Goal: Find specific page/section: Find specific page/section

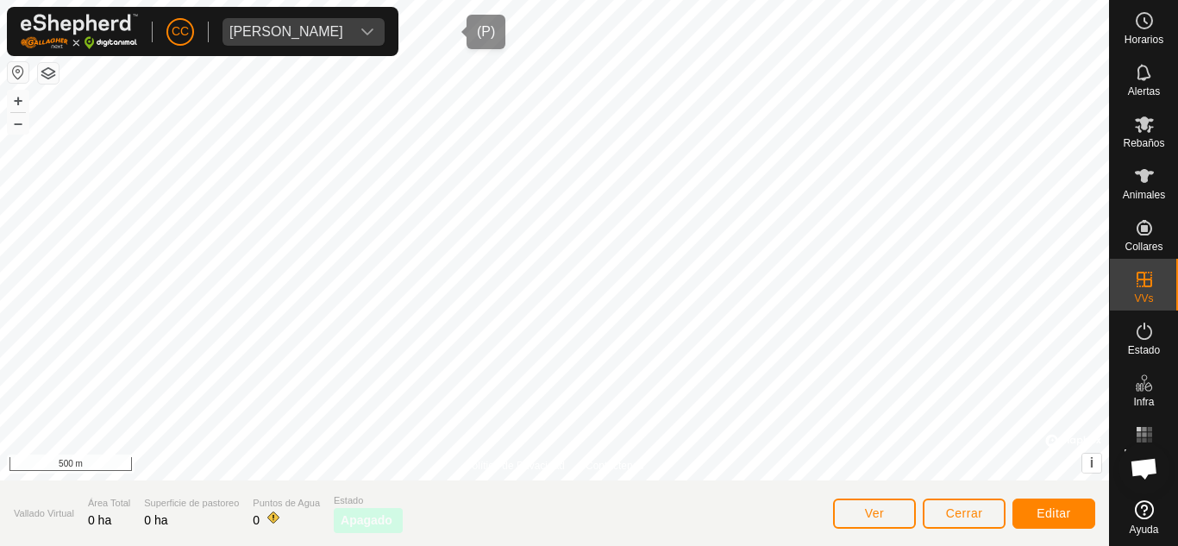
click at [350, 22] on span "[PERSON_NAME]" at bounding box center [286, 32] width 128 height 28
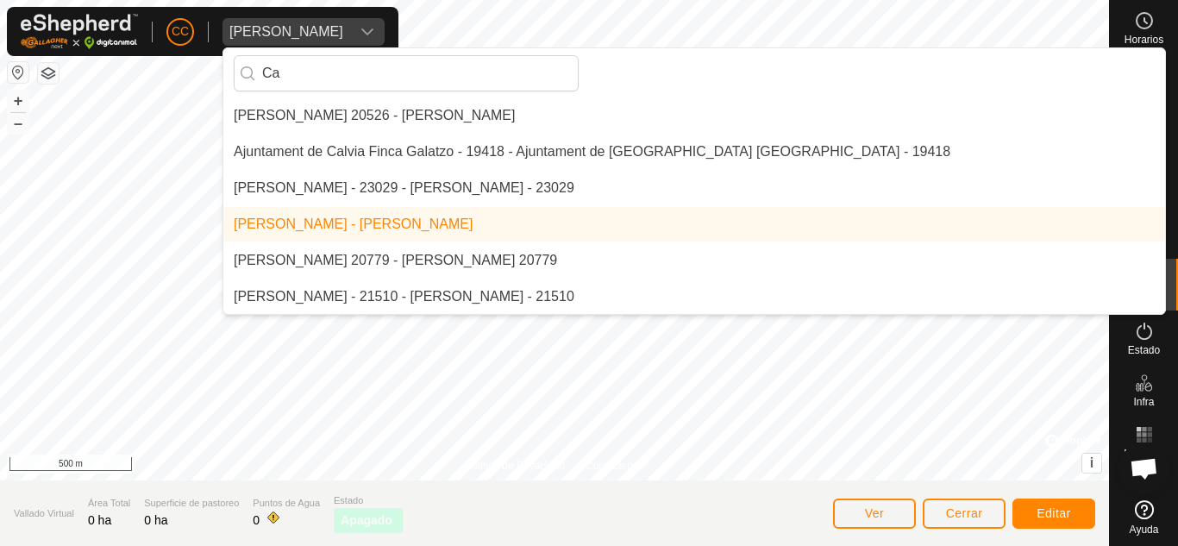
scroll to position [36, 0]
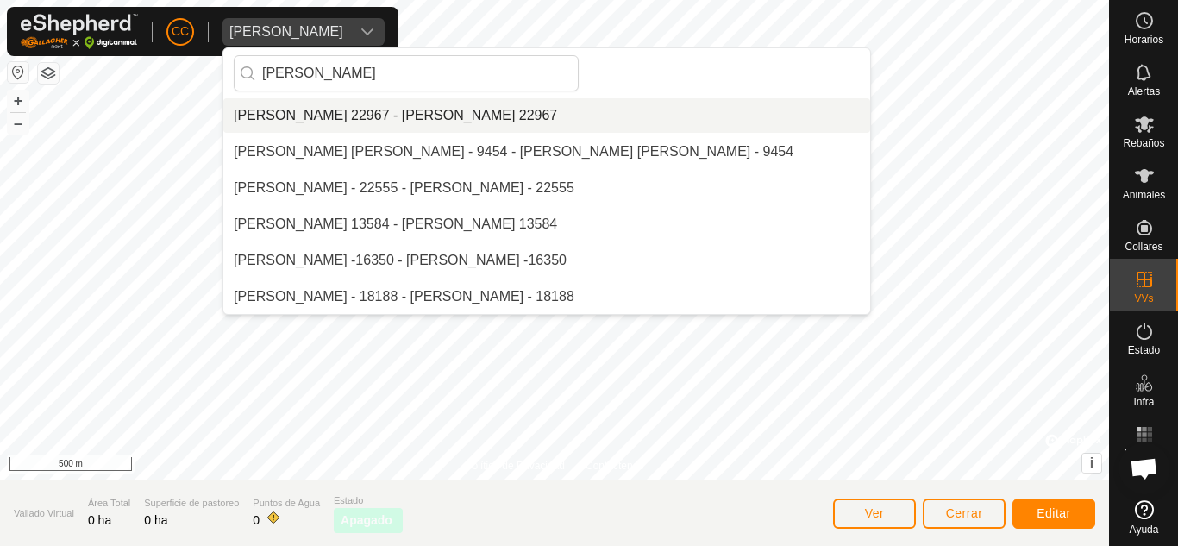
type input "[PERSON_NAME]"
click at [348, 122] on li "[PERSON_NAME] 22967 - [PERSON_NAME] 22967" at bounding box center [546, 115] width 647 height 34
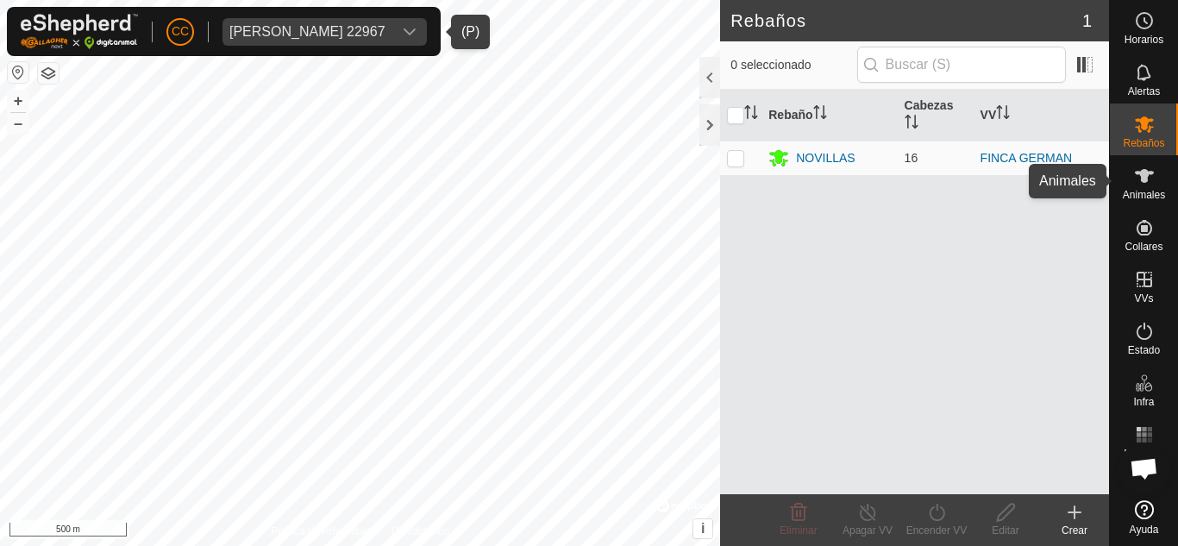
click at [1140, 175] on icon at bounding box center [1143, 176] width 19 height 14
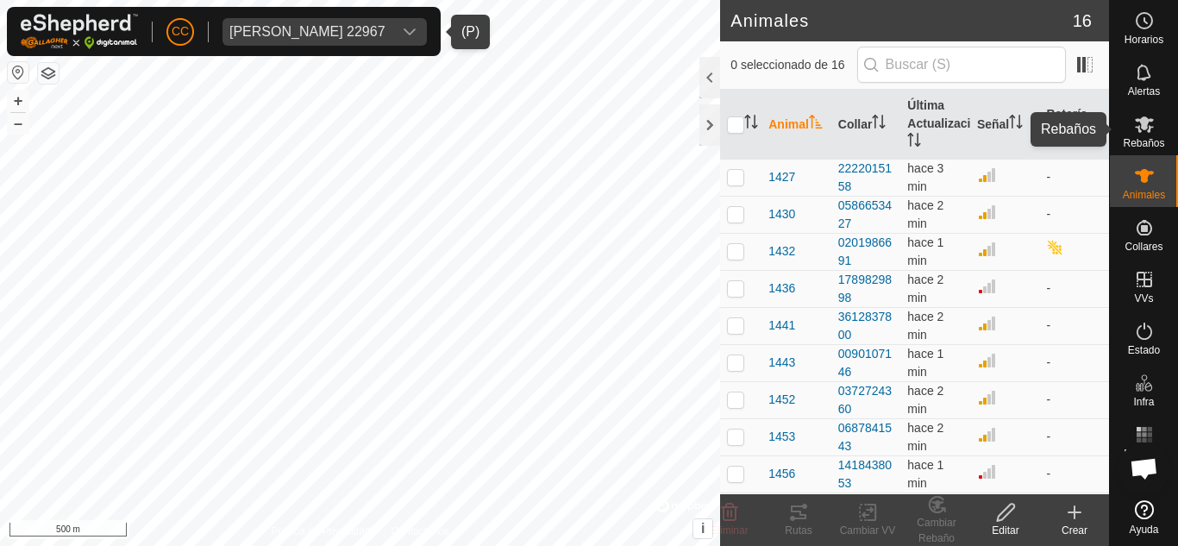
click at [1145, 130] on icon at bounding box center [1144, 124] width 21 height 21
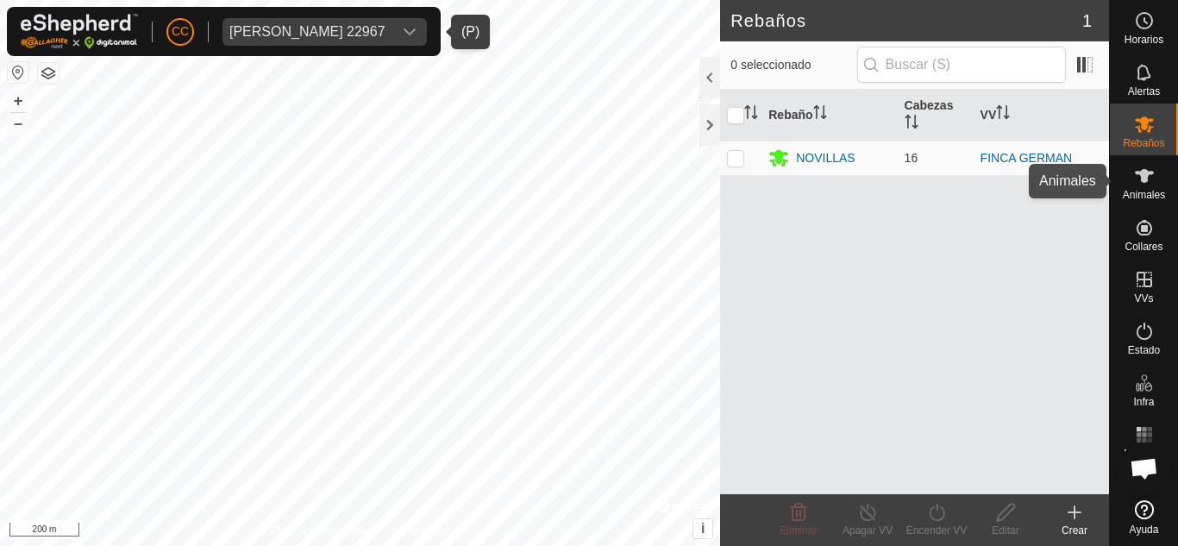
click at [1131, 175] on es-animals-svg-icon at bounding box center [1143, 176] width 31 height 28
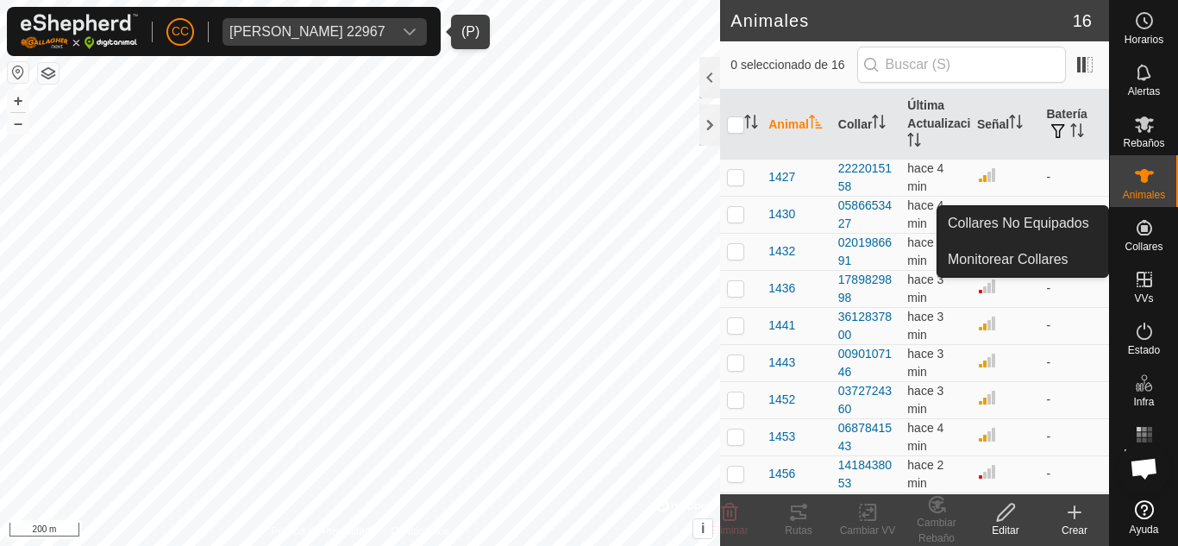
click at [1141, 236] on icon at bounding box center [1144, 227] width 21 height 21
click at [1068, 228] on span "Collares No Equipados" at bounding box center [1017, 223] width 141 height 21
